Goal: Task Accomplishment & Management: Manage account settings

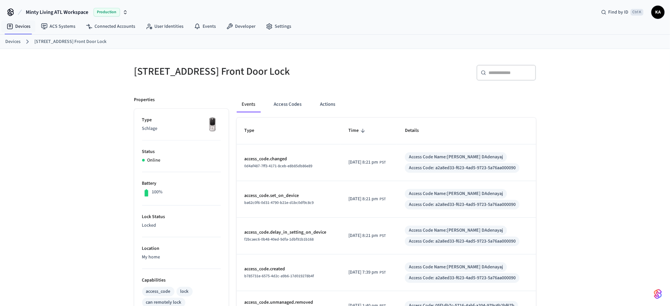
click at [17, 41] on link "Devices" at bounding box center [12, 41] width 15 height 7
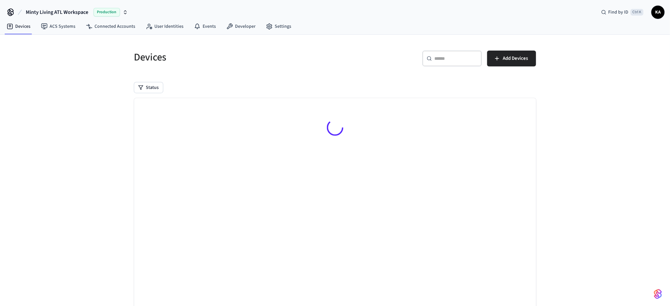
click at [446, 61] on input "text" at bounding box center [456, 58] width 43 height 7
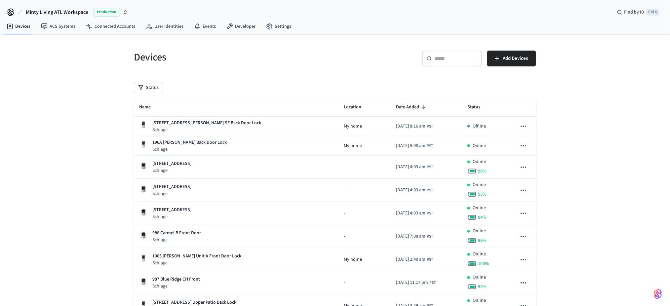
click at [441, 58] on input "text" at bounding box center [456, 58] width 43 height 7
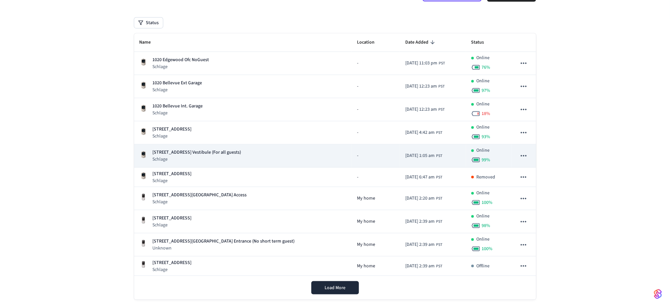
scroll to position [76, 0]
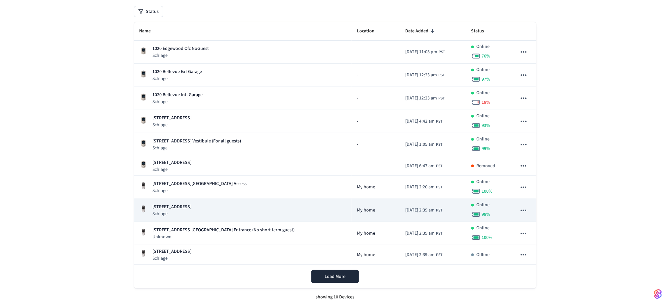
type input "****"
click at [239, 207] on div "1020 Edgewood Ave NE Unit A Schlage" at bounding box center [242, 211] width 207 height 14
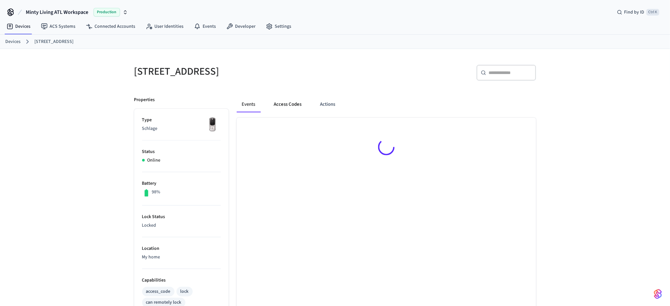
click at [287, 102] on button "Access Codes" at bounding box center [288, 104] width 38 height 16
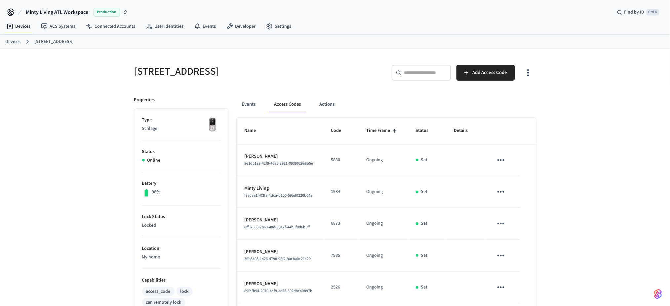
click at [15, 41] on link "Devices" at bounding box center [12, 41] width 15 height 7
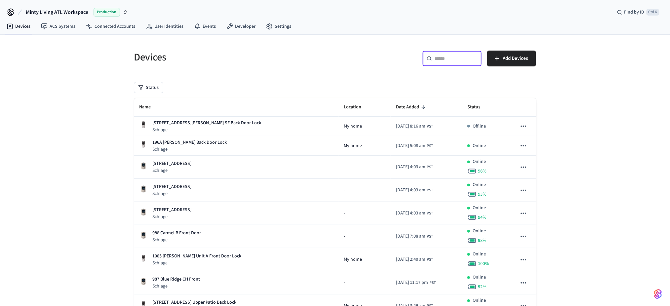
click at [446, 60] on input "text" at bounding box center [456, 58] width 43 height 7
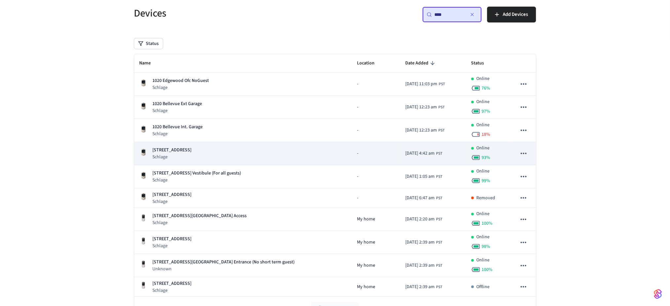
scroll to position [76, 0]
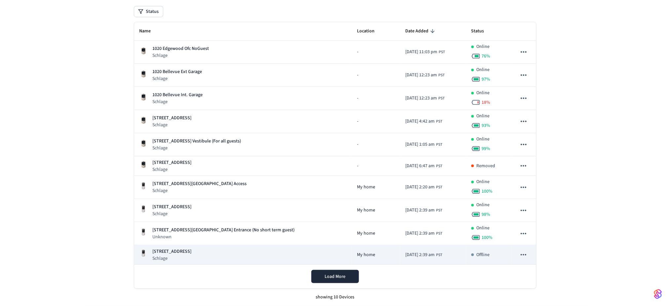
type input "****"
click at [192, 250] on p "1020 Edgewood Ave NE Unit B Lock" at bounding box center [172, 251] width 39 height 7
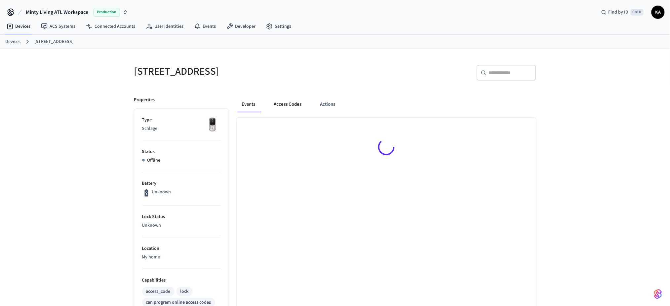
click at [280, 105] on button "Access Codes" at bounding box center [288, 104] width 38 height 16
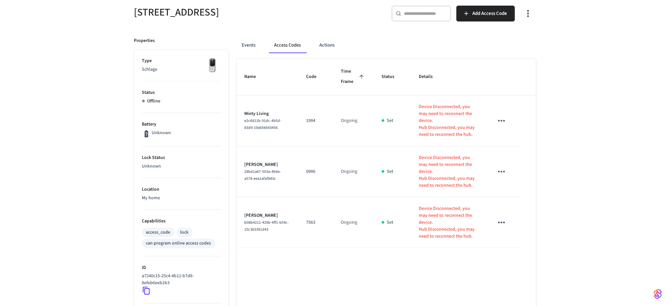
scroll to position [44, 0]
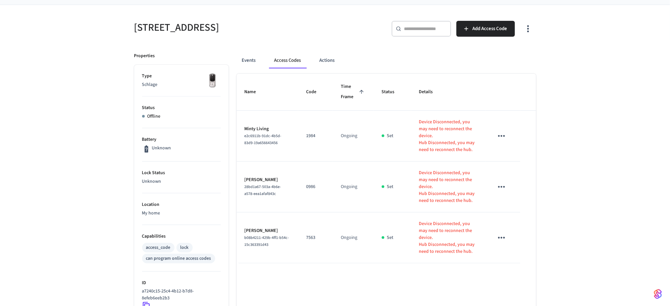
click at [500, 233] on icon "sticky table" at bounding box center [501, 238] width 10 height 10
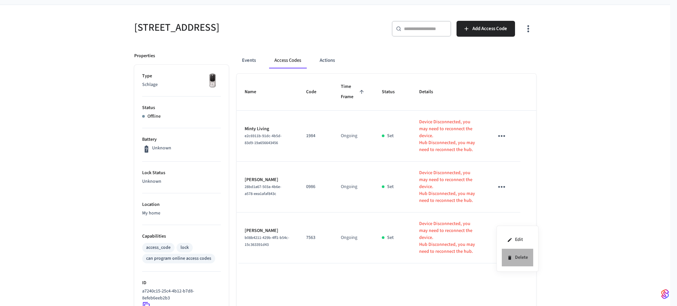
click at [517, 257] on li "Delete" at bounding box center [517, 258] width 31 height 18
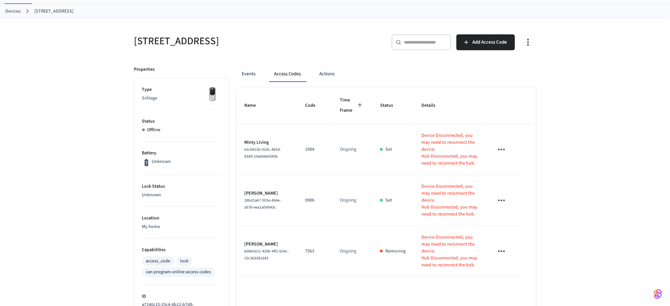
scroll to position [0, 0]
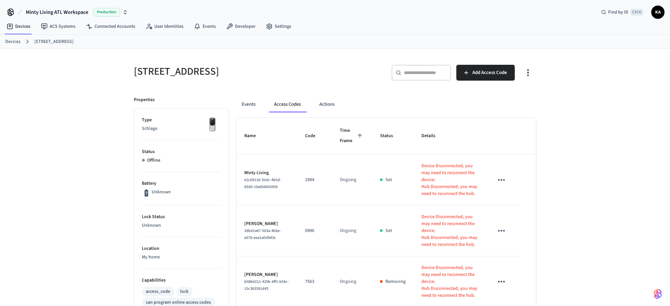
click at [7, 41] on link "Devices" at bounding box center [12, 41] width 15 height 7
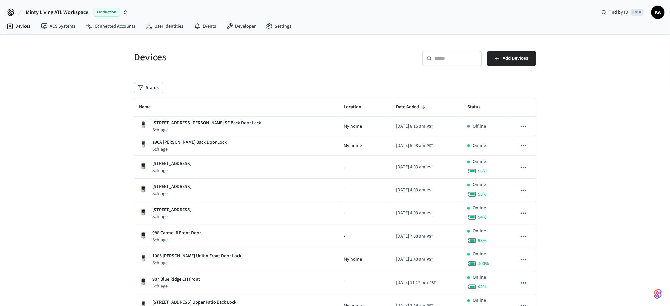
click at [436, 57] on input "text" at bounding box center [456, 58] width 43 height 7
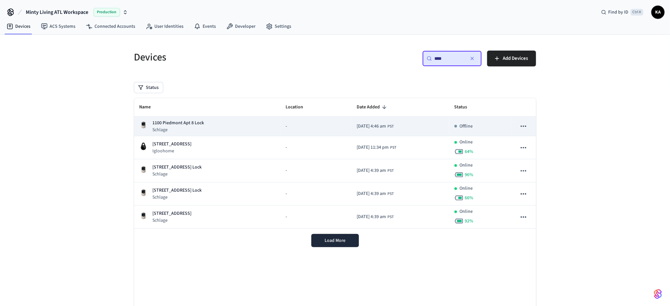
type input "****"
click at [260, 126] on div "1100 Piedmont Apt 8 Lock Schlage" at bounding box center [207, 127] width 136 height 14
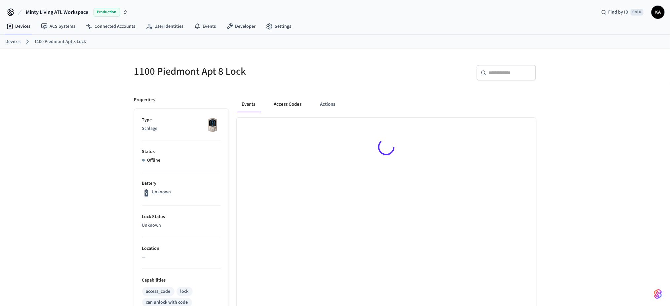
click at [280, 105] on button "Access Codes" at bounding box center [288, 104] width 38 height 16
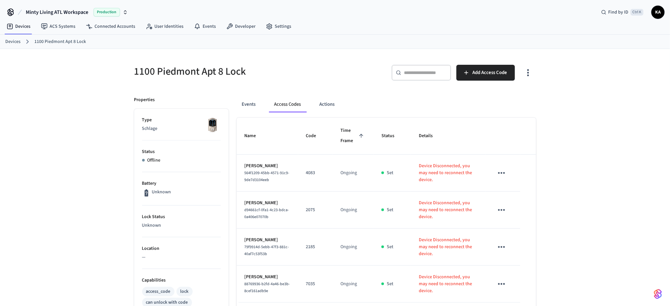
click at [12, 39] on link "Devices" at bounding box center [12, 41] width 15 height 7
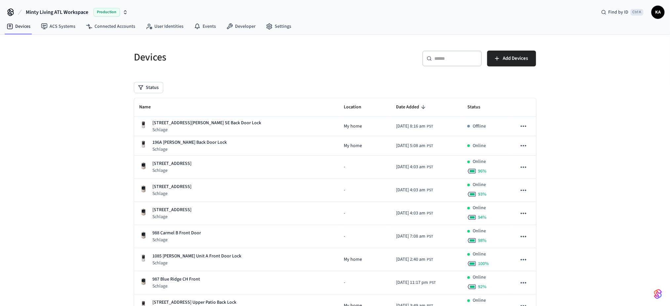
click at [436, 63] on div "​ ​" at bounding box center [451, 59] width 59 height 16
paste input "**********"
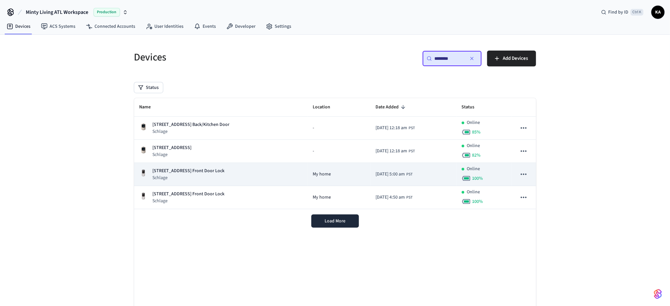
type input "********"
click at [231, 173] on div "383 Park Ave SE Unit 3 Front Door Lock Schlage" at bounding box center [220, 175] width 163 height 14
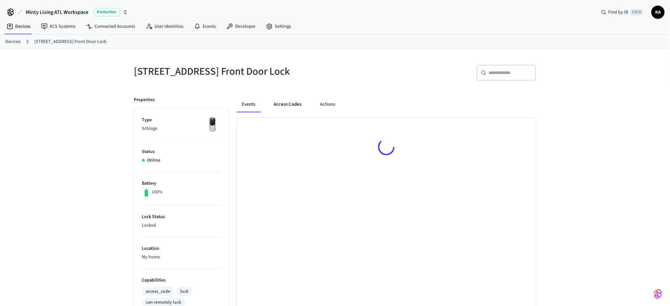
click at [275, 109] on button "Access Codes" at bounding box center [288, 104] width 38 height 16
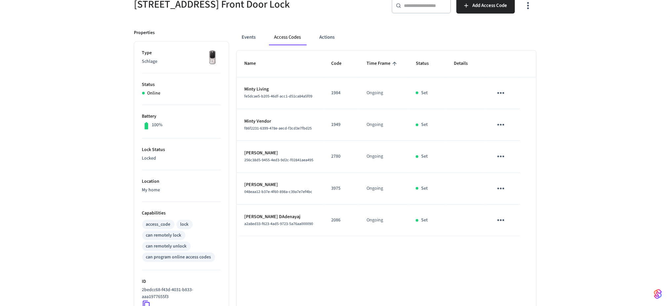
scroll to position [132, 0]
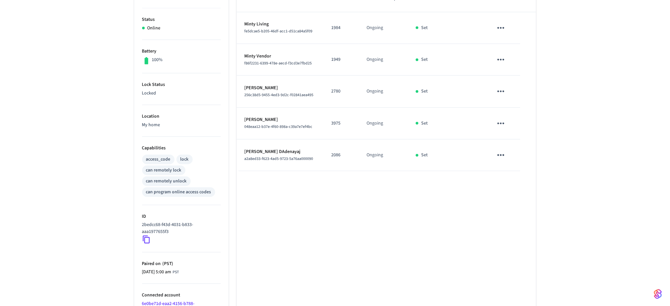
click at [73, 115] on div "383 Park Ave SE Unit 3 Front Door Lock ​ ​ Add Access Code Properties Type Schl…" at bounding box center [335, 132] width 670 height 430
